Goal: Navigation & Orientation: Understand site structure

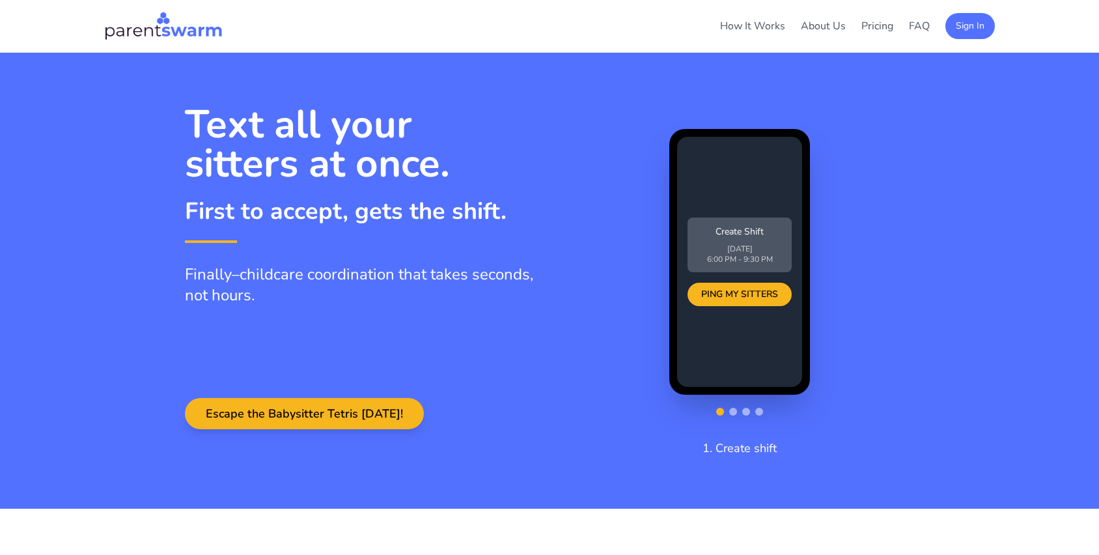
click at [820, 40] on div "How It Works About Us Pricing FAQ Sign In How It Works About Pricing FAQ Sign In" at bounding box center [550, 25] width 912 height 31
click at [815, 25] on link "About Us" at bounding box center [823, 26] width 45 height 14
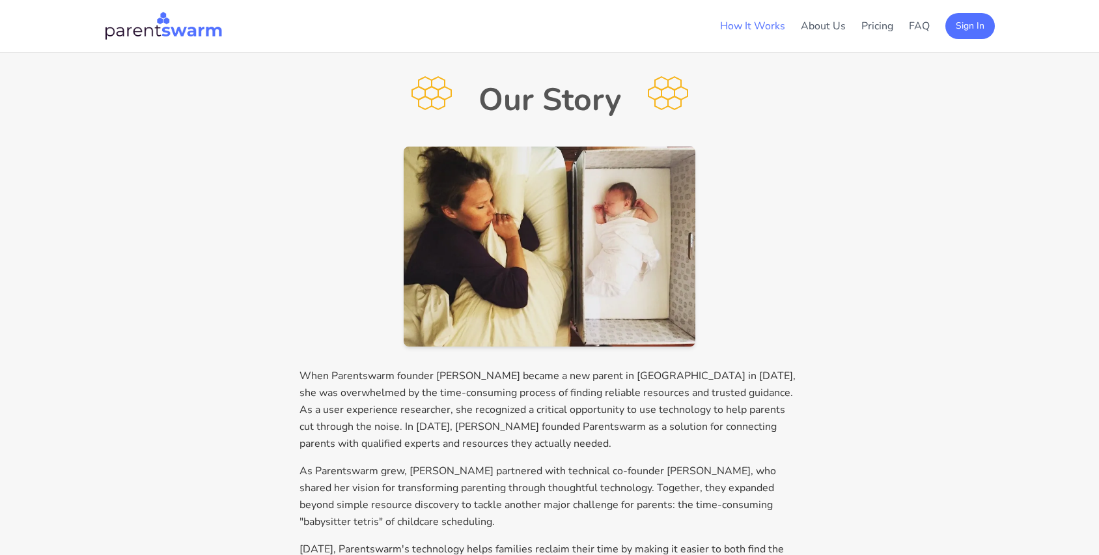
click at [767, 25] on link "How It Works" at bounding box center [752, 26] width 65 height 14
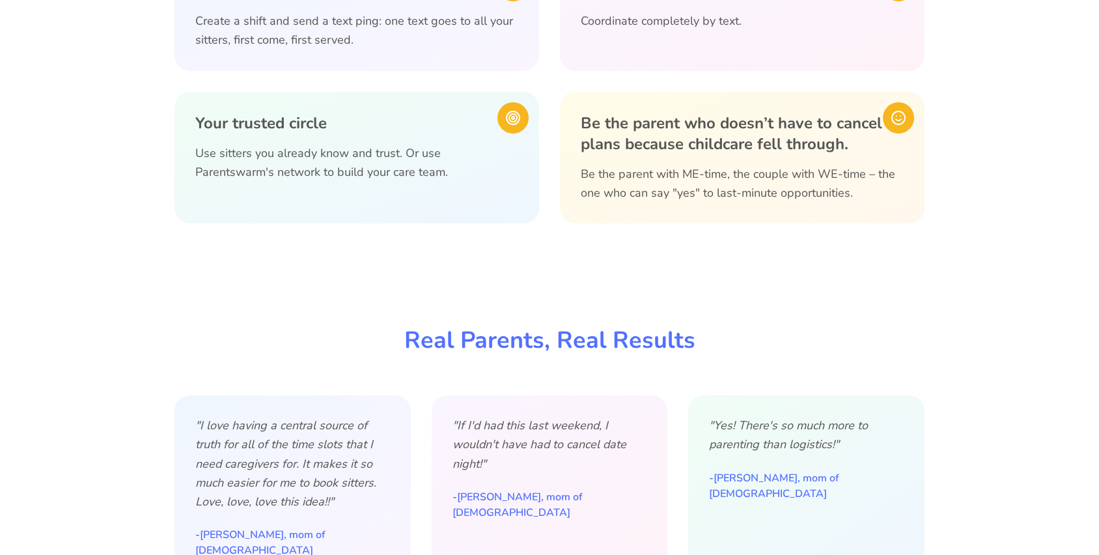
scroll to position [681, 0]
